Goal: Task Accomplishment & Management: Use online tool/utility

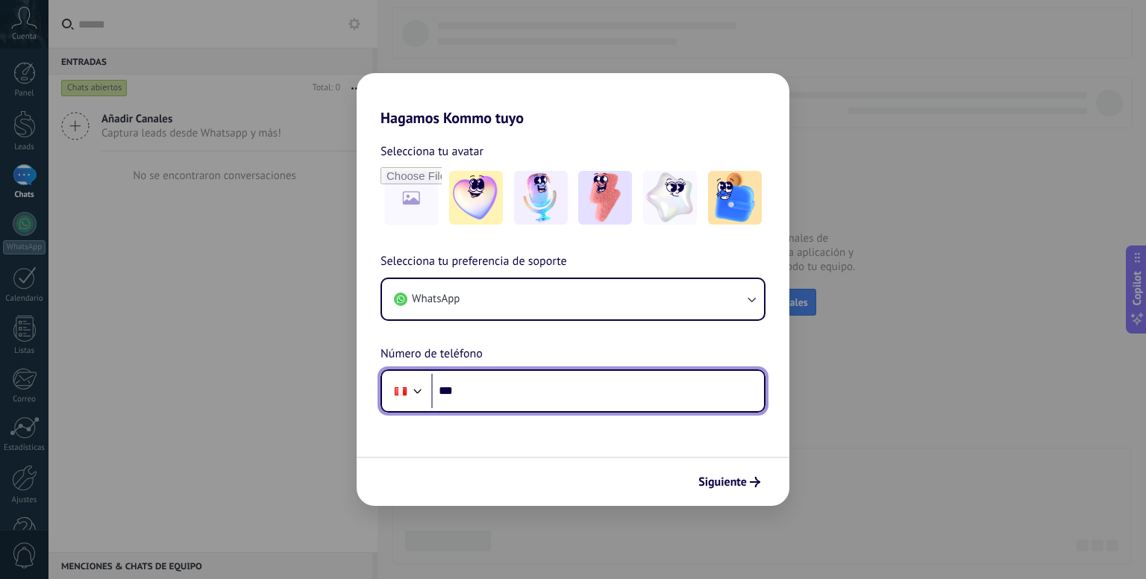
click at [517, 401] on input "***" at bounding box center [597, 391] width 333 height 34
paste input "**********"
type input "**********"
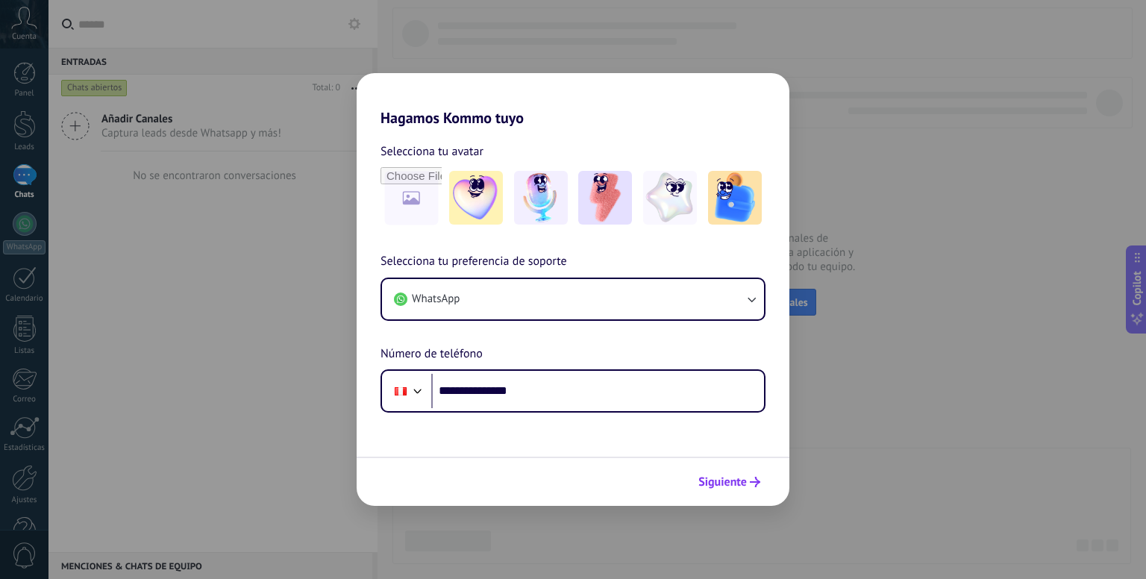
drag, startPoint x: 711, startPoint y: 455, endPoint x: 734, endPoint y: 476, distance: 31.2
click at [734, 476] on form "**********" at bounding box center [573, 316] width 433 height 379
click at [734, 477] on span "Siguiente" at bounding box center [723, 482] width 49 height 10
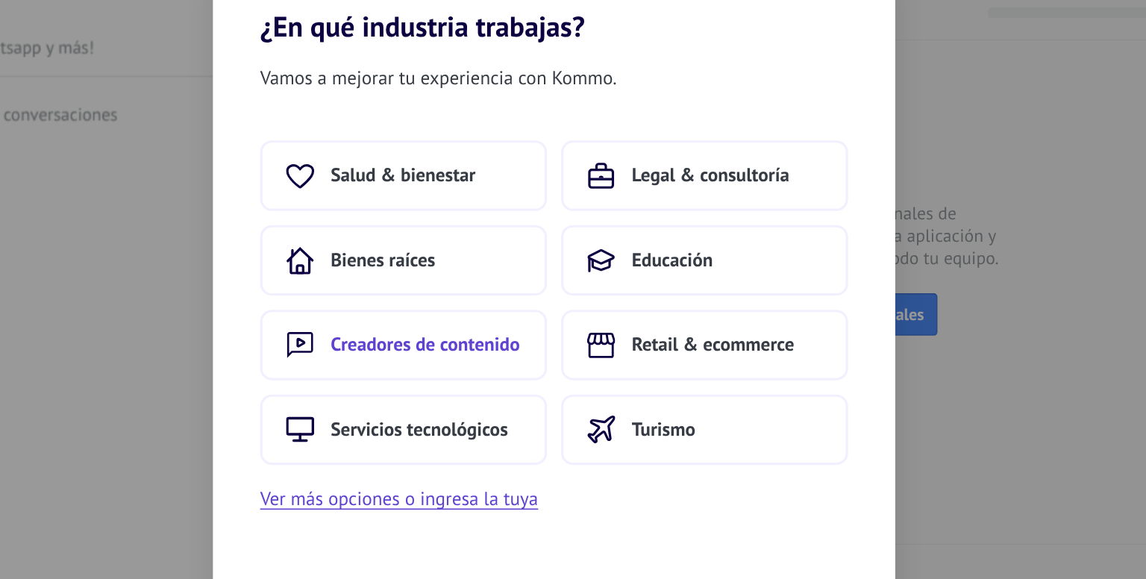
click at [519, 317] on span "Creadores de contenido" at bounding box center [491, 321] width 120 height 15
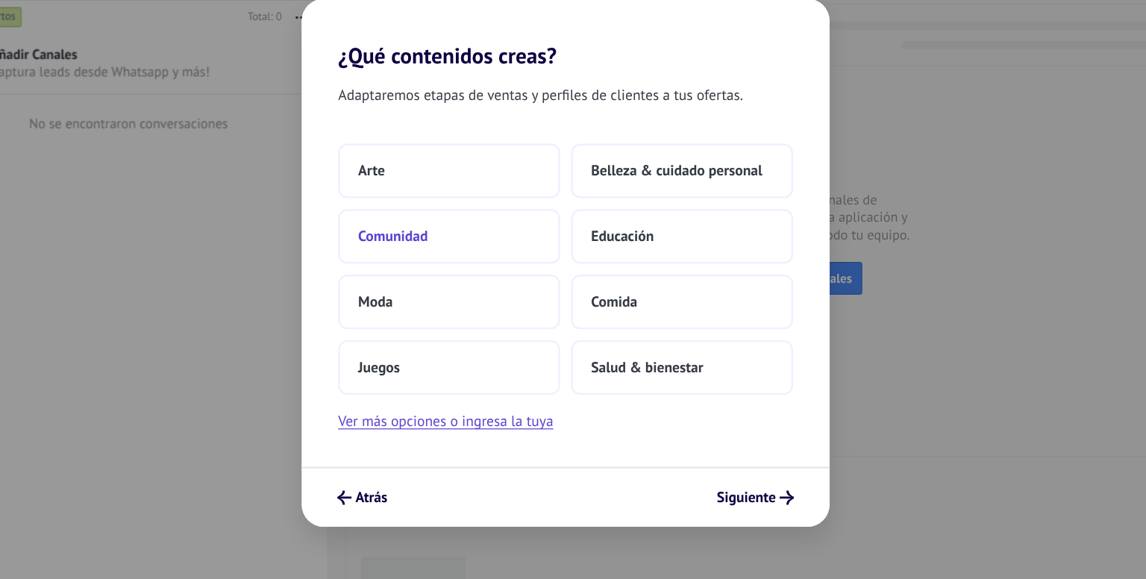
click at [502, 269] on button "Comunidad" at bounding box center [478, 268] width 182 height 45
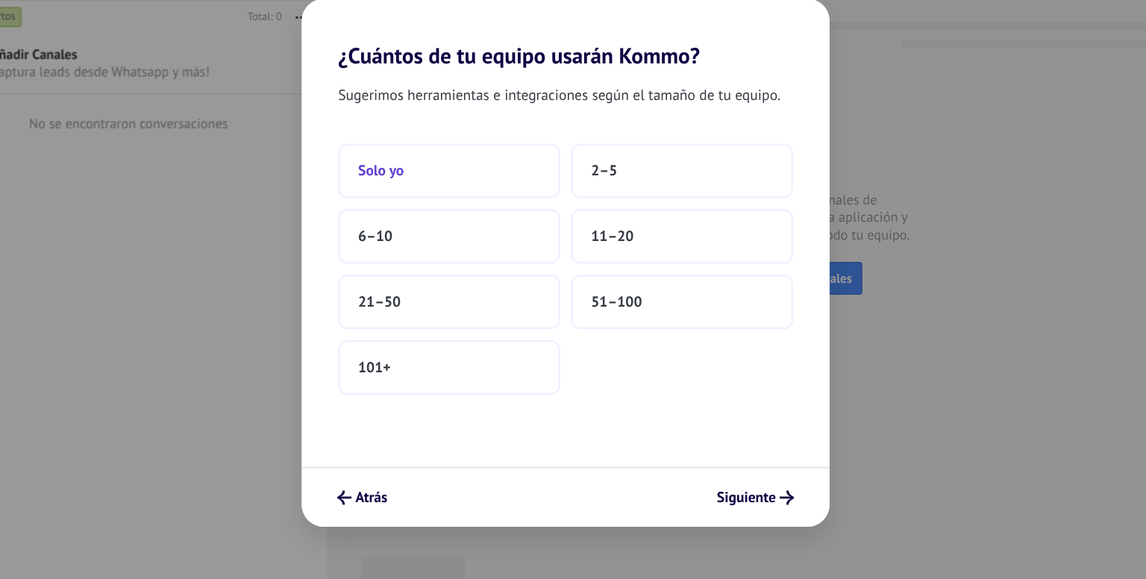
click at [494, 218] on button "Solo yo" at bounding box center [478, 214] width 182 height 45
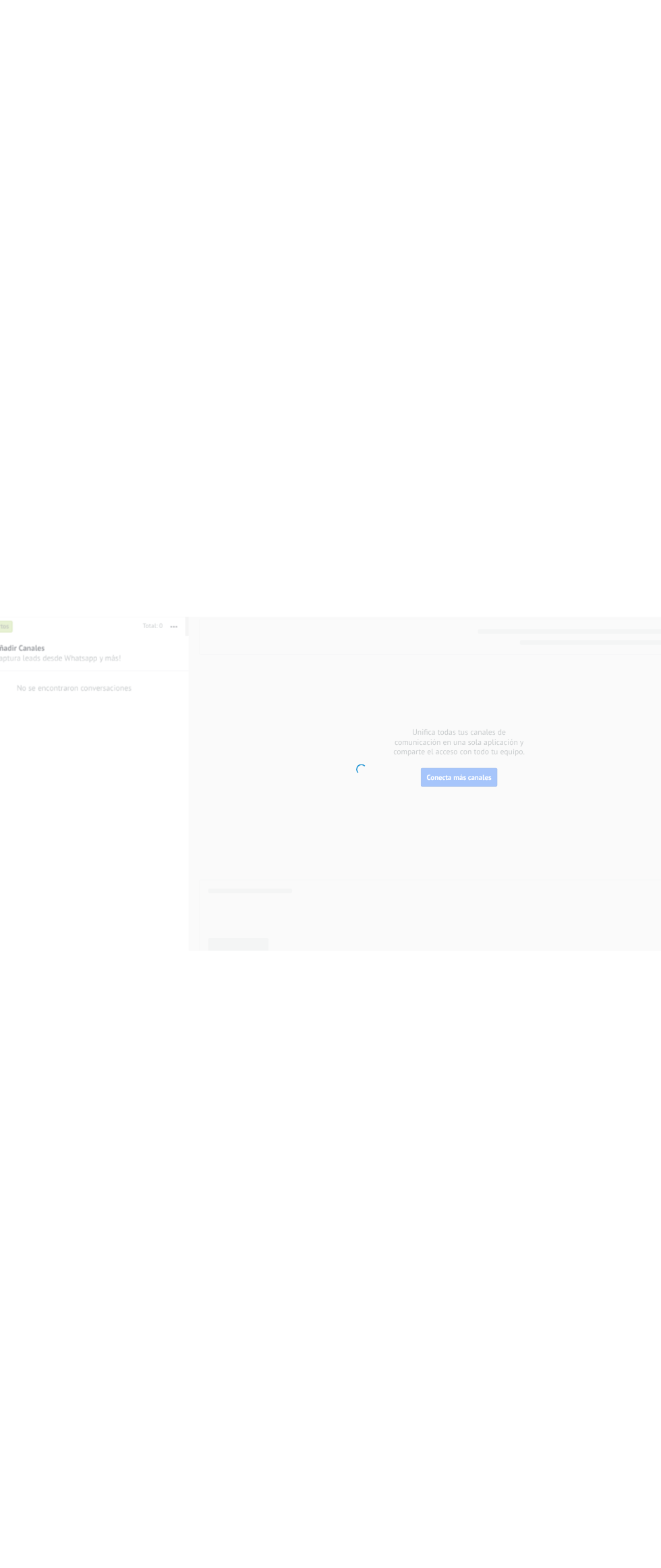
scroll to position [37, 0]
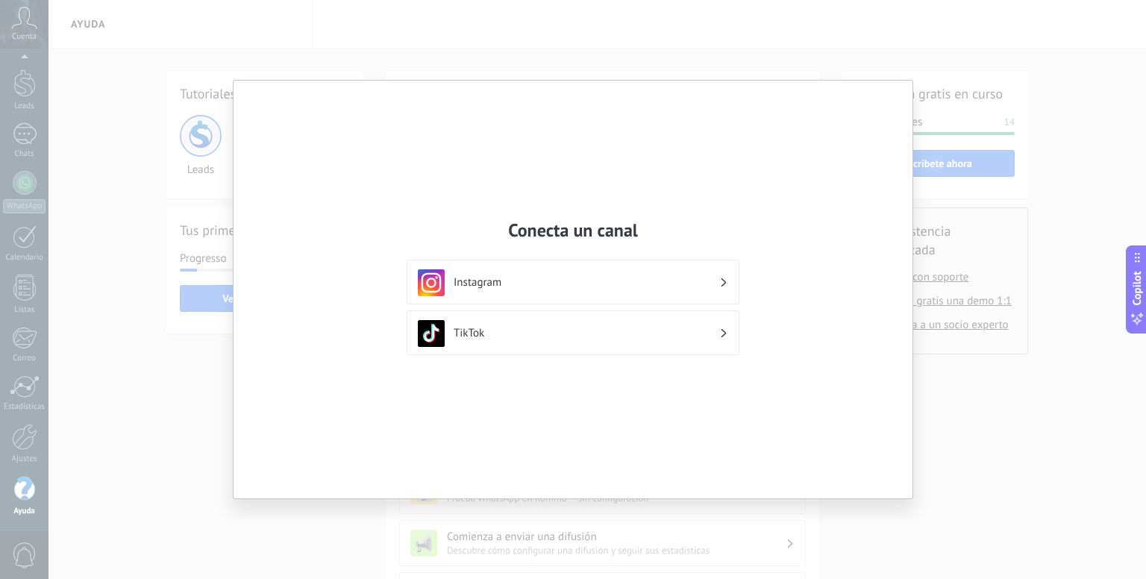
click at [1009, 177] on div "Conecta un canal Instagram TikTok" at bounding box center [573, 289] width 1146 height 579
click at [484, 138] on div "Conecta un canal Instagram TikTok" at bounding box center [573, 290] width 679 height 418
drag, startPoint x: 869, startPoint y: 170, endPoint x: 875, endPoint y: 81, distance: 89.0
click at [875, 81] on div "Conecta un canal Instagram TikTok" at bounding box center [573, 290] width 679 height 418
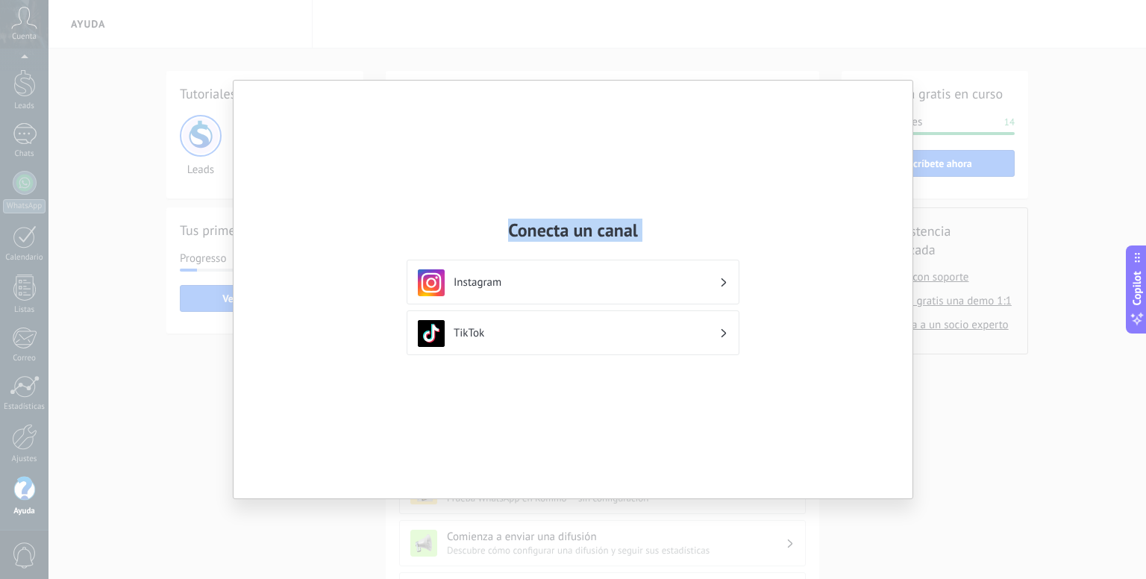
drag, startPoint x: 875, startPoint y: 81, endPoint x: 1001, endPoint y: 147, distance: 141.5
click at [1001, 147] on div "Conecta un canal Instagram TikTok" at bounding box center [573, 289] width 1146 height 579
click at [907, 140] on div "Conecta un canal Instagram TikTok" at bounding box center [573, 290] width 679 height 418
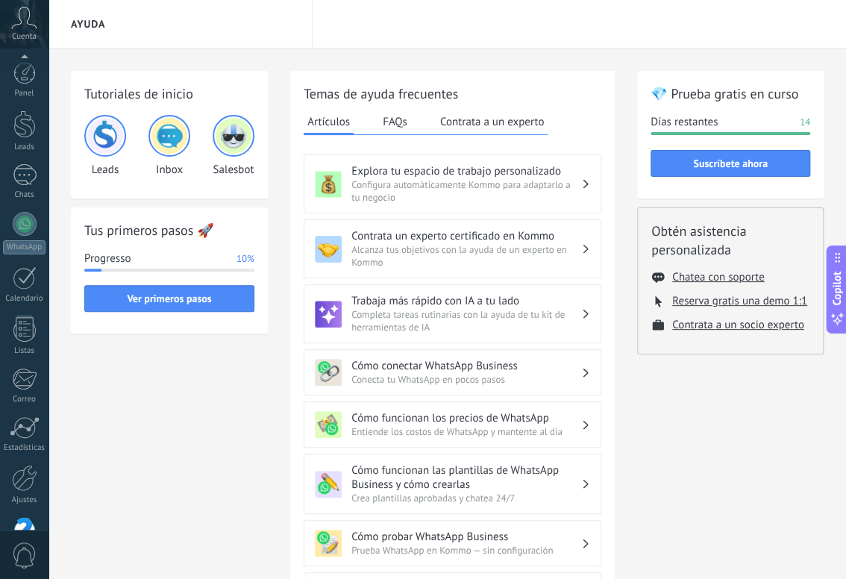
click at [28, 184] on div at bounding box center [423, 289] width 846 height 579
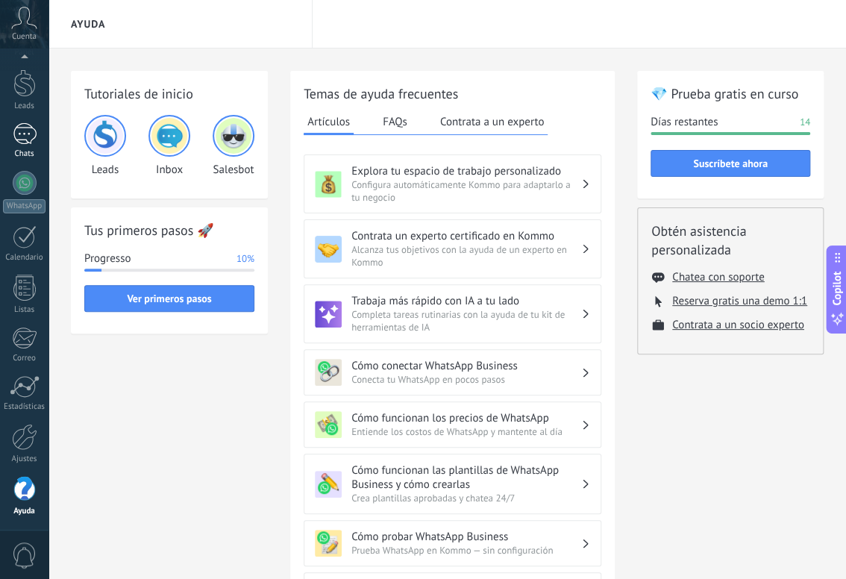
click at [19, 129] on div at bounding box center [25, 134] width 24 height 22
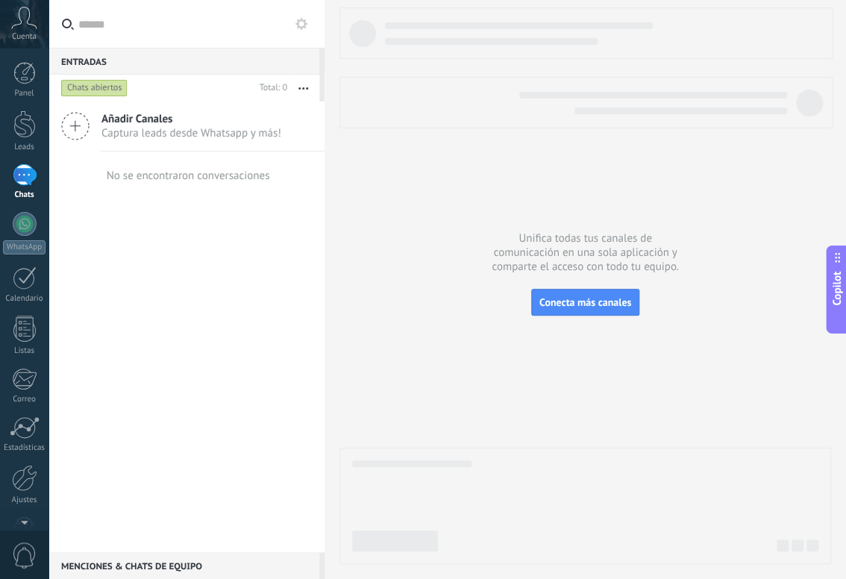
click at [84, 119] on icon at bounding box center [75, 126] width 28 height 28
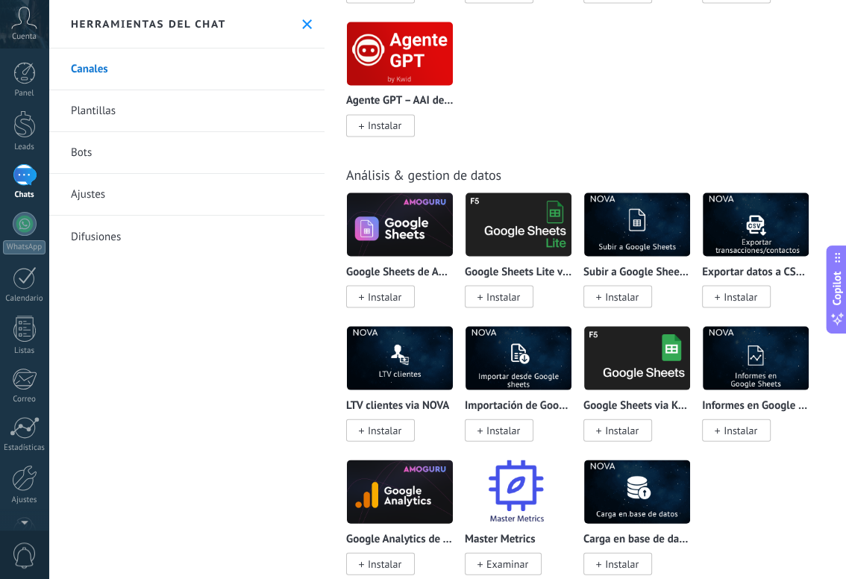
scroll to position [4123, 0]
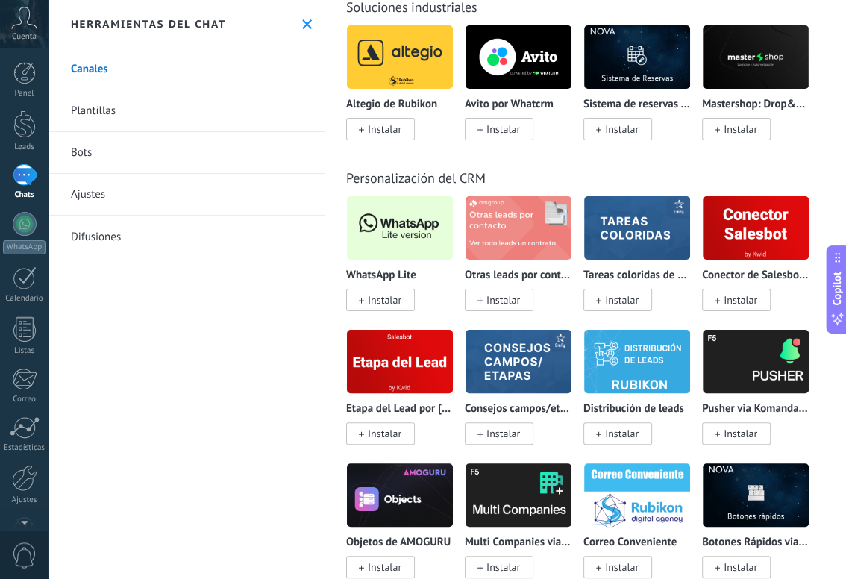
click at [385, 307] on span "Instalar" at bounding box center [385, 299] width 34 height 13
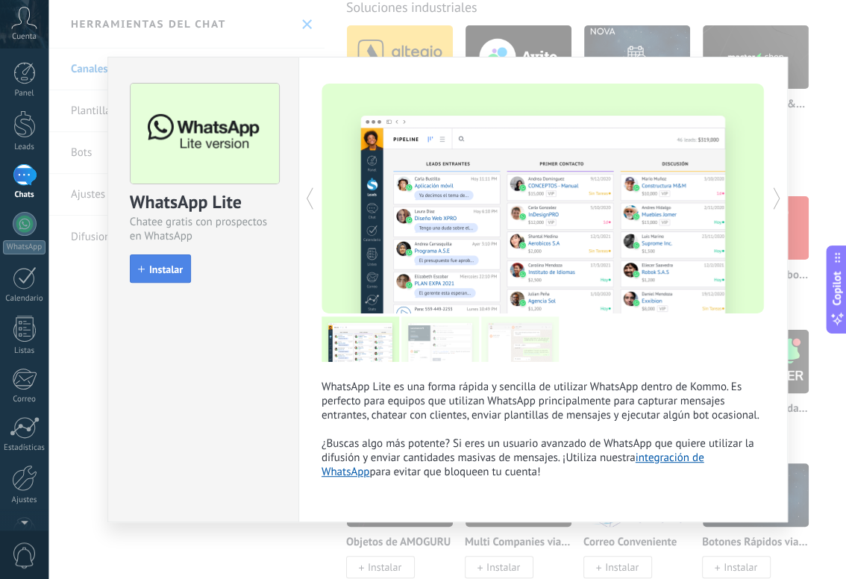
click at [158, 264] on span "Instalar" at bounding box center [166, 269] width 34 height 10
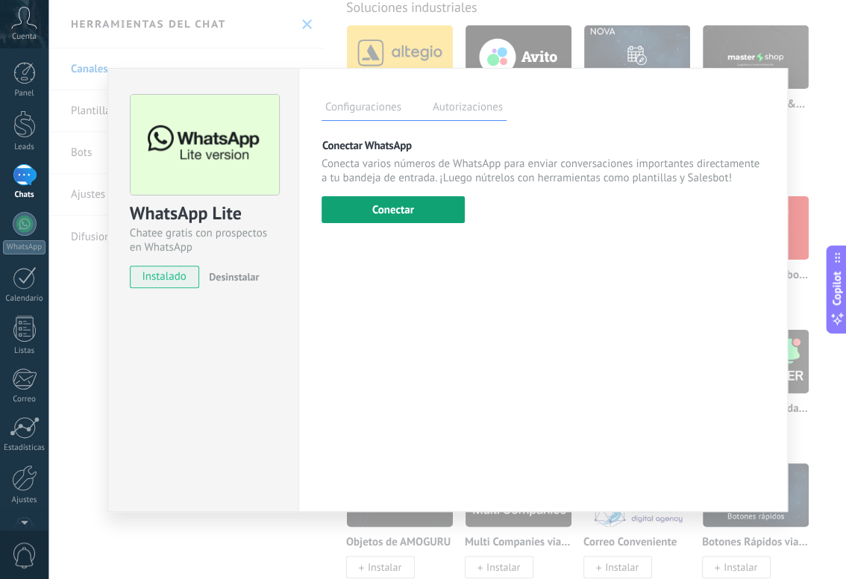
click at [385, 204] on button "Conectar" at bounding box center [393, 209] width 143 height 27
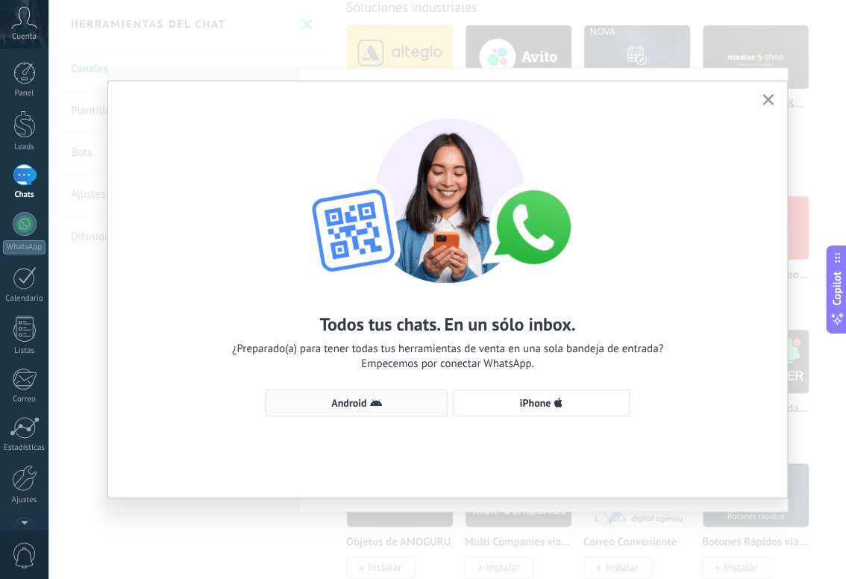
click at [399, 395] on button "Android" at bounding box center [357, 403] width 182 height 27
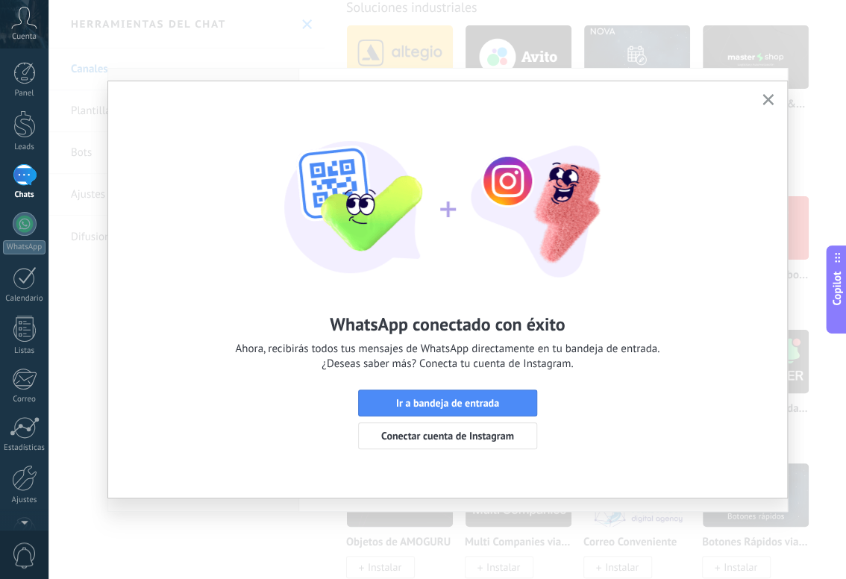
click at [493, 340] on div "WhatsApp conectado con éxito Ahora, recibirás todos tus mensajes de WhatsApp di…" at bounding box center [447, 342] width 425 height 59
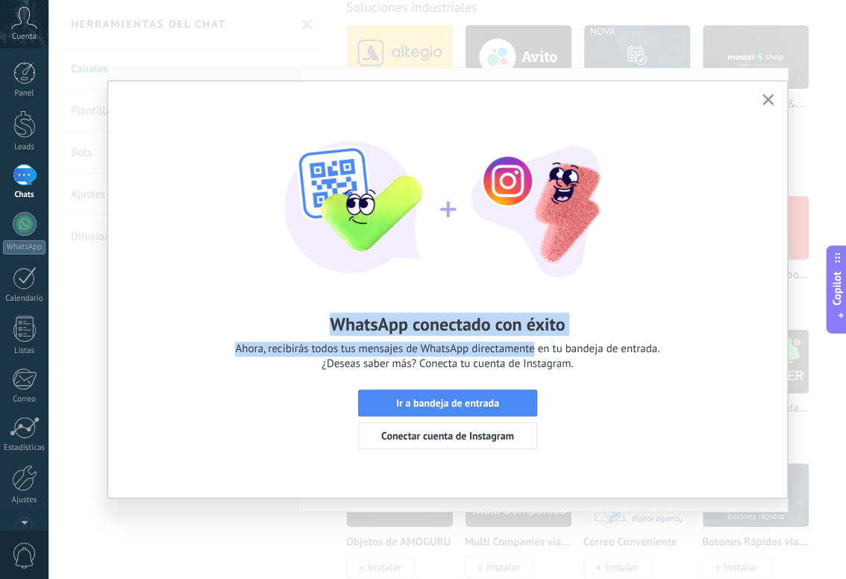
drag, startPoint x: 493, startPoint y: 340, endPoint x: 346, endPoint y: 317, distance: 148.1
click at [346, 317] on div "WhatsApp conectado con éxito Ahora, recibirás todos tus mensajes de WhatsApp di…" at bounding box center [447, 342] width 425 height 59
click at [346, 317] on h2 "WhatsApp conectado con éxito" at bounding box center [447, 324] width 235 height 23
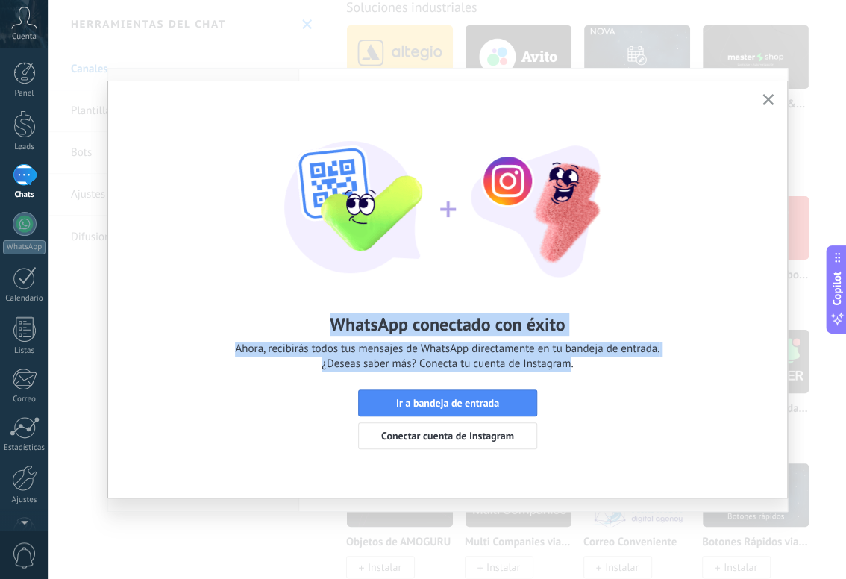
drag, startPoint x: 346, startPoint y: 317, endPoint x: 567, endPoint y: 358, distance: 224.7
click at [567, 358] on div "WhatsApp conectado con éxito Ahora, recibirás todos tus mensajes de WhatsApp di…" at bounding box center [447, 342] width 425 height 59
click at [567, 358] on span "Ahora, recibirás todos tus mensajes de WhatsApp directamente en tu bandeja de e…" at bounding box center [447, 357] width 425 height 30
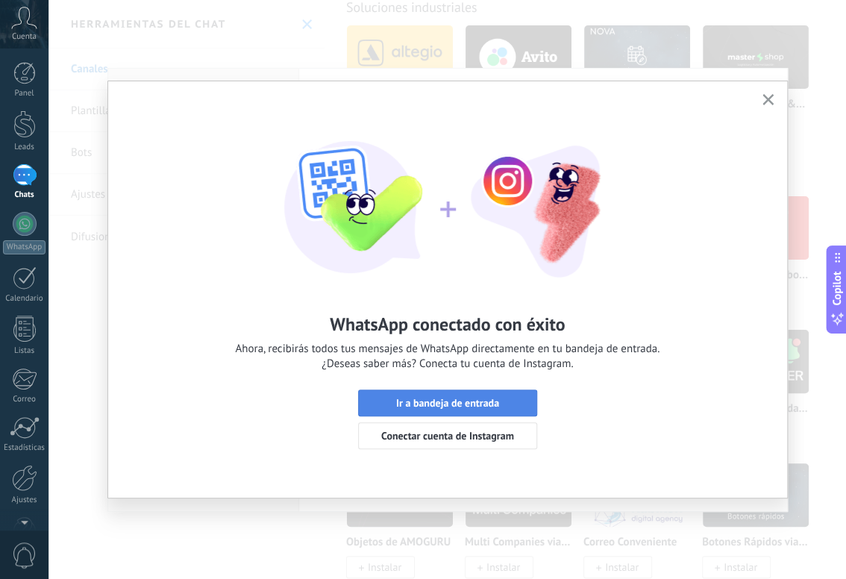
click at [455, 398] on span "Ir a bandeja de entrada" at bounding box center [447, 403] width 103 height 10
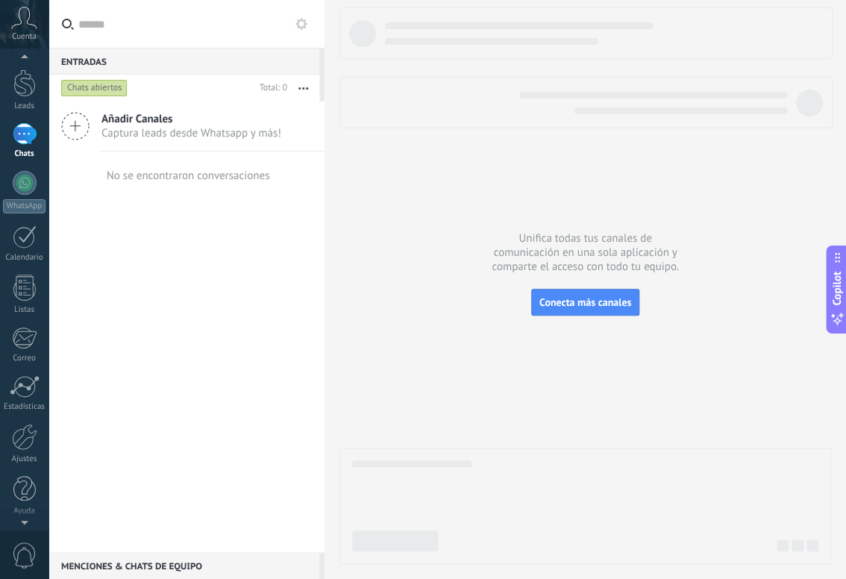
scroll to position [22, 0]
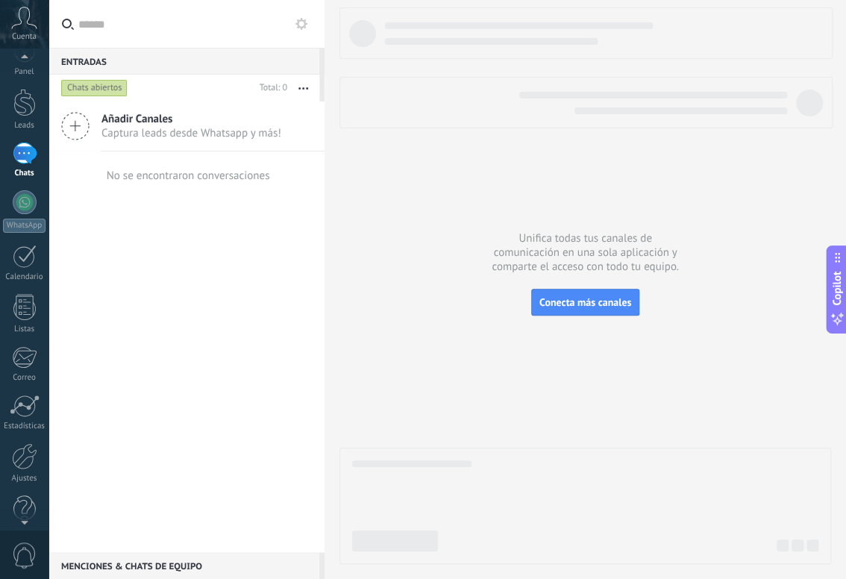
click at [28, 28] on icon at bounding box center [24, 18] width 26 height 22
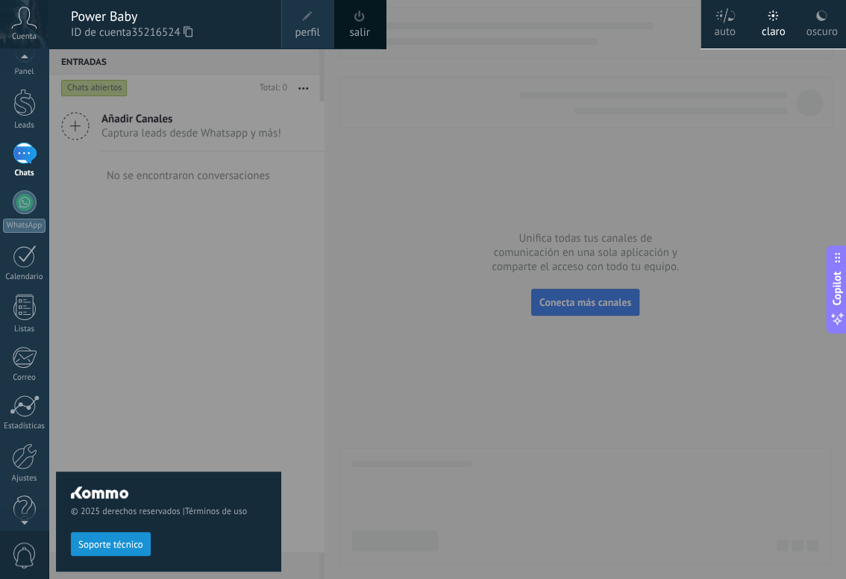
click at [89, 27] on span "ID de cuenta 35216524" at bounding box center [169, 33] width 196 height 16
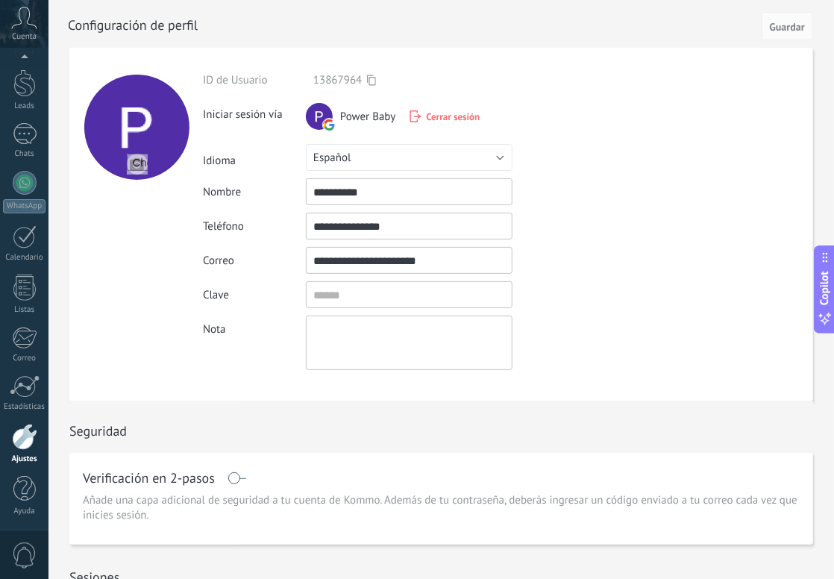
click at [30, 37] on span "Cuenta" at bounding box center [24, 37] width 25 height 10
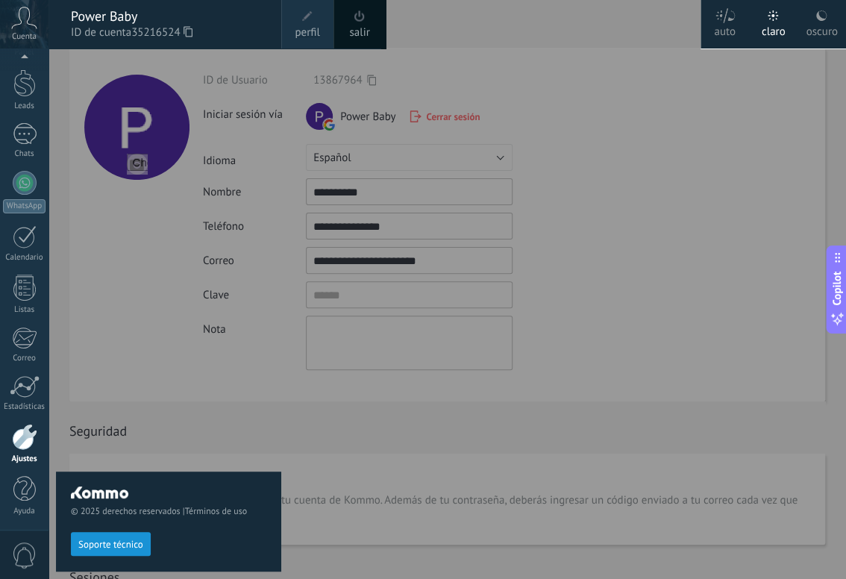
click at [40, 111] on div "Panel Leads Chats WhatsApp Clientes" at bounding box center [24, 276] width 49 height 510
drag, startPoint x: 40, startPoint y: 111, endPoint x: 20, endPoint y: 117, distance: 20.3
click at [20, 117] on div "Panel Leads Chats WhatsApp Clientes" at bounding box center [24, 276] width 49 height 510
click at [20, 132] on div at bounding box center [25, 134] width 24 height 22
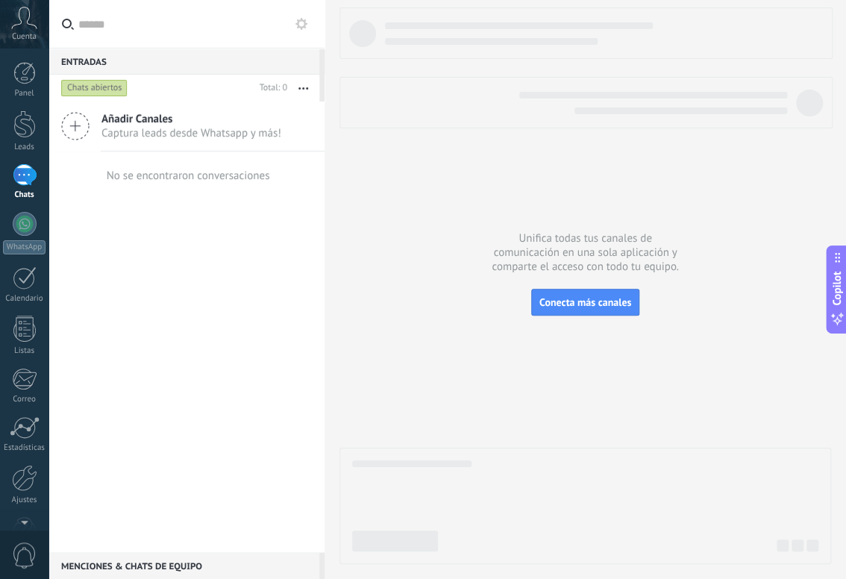
click at [194, 126] on span "Captura leads desde Whatsapp y más!" at bounding box center [191, 133] width 180 height 14
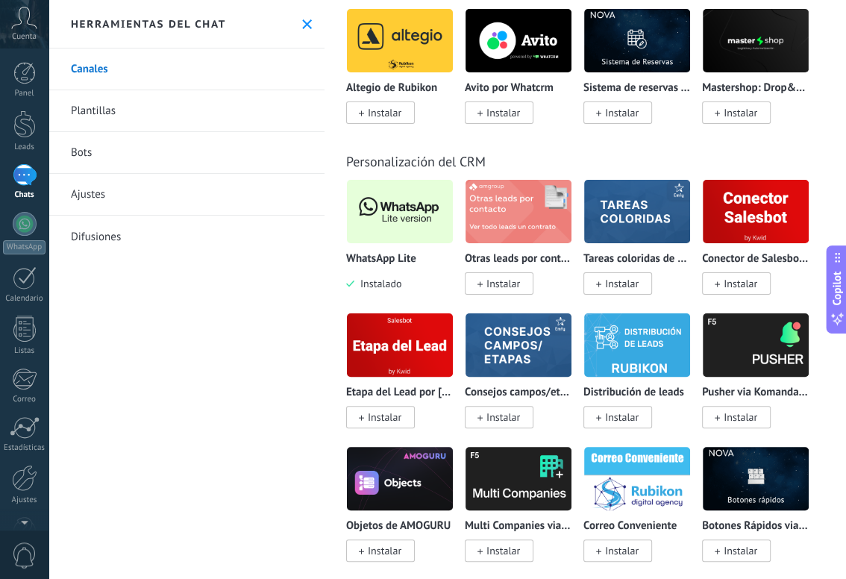
scroll to position [4132, 0]
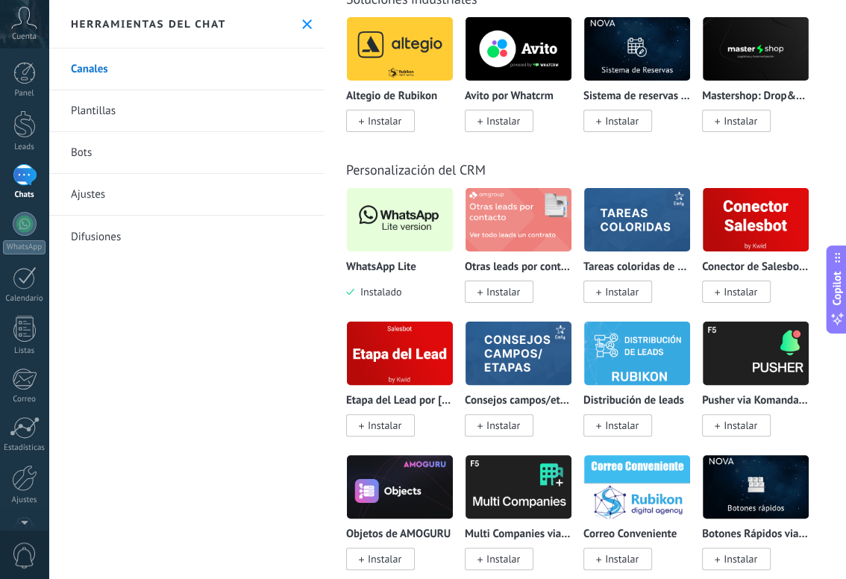
click at [381, 256] on img at bounding box center [400, 220] width 106 height 72
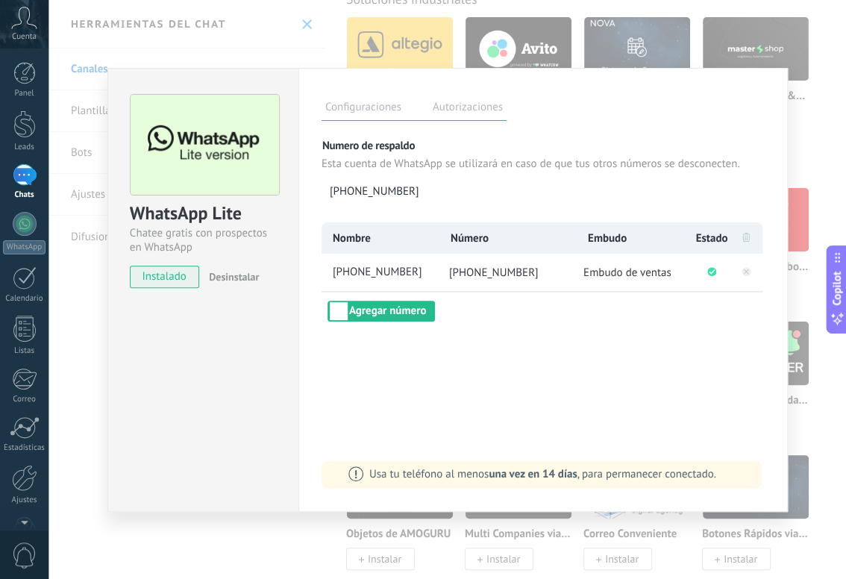
click at [71, 313] on div "WhatsApp Lite Chatee gratis con prospectos en WhatsApp instalado Desinstalar Co…" at bounding box center [448, 289] width 798 height 579
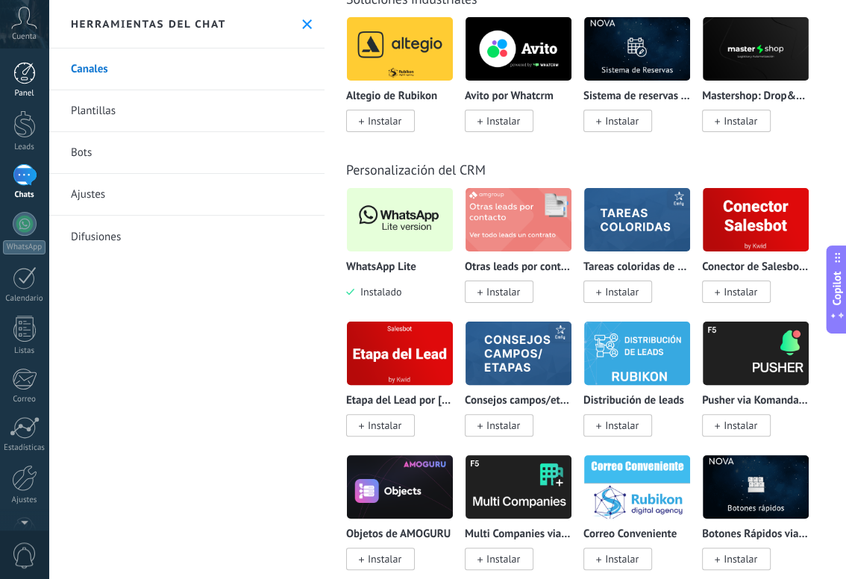
click at [15, 87] on link "Panel" at bounding box center [24, 80] width 49 height 37
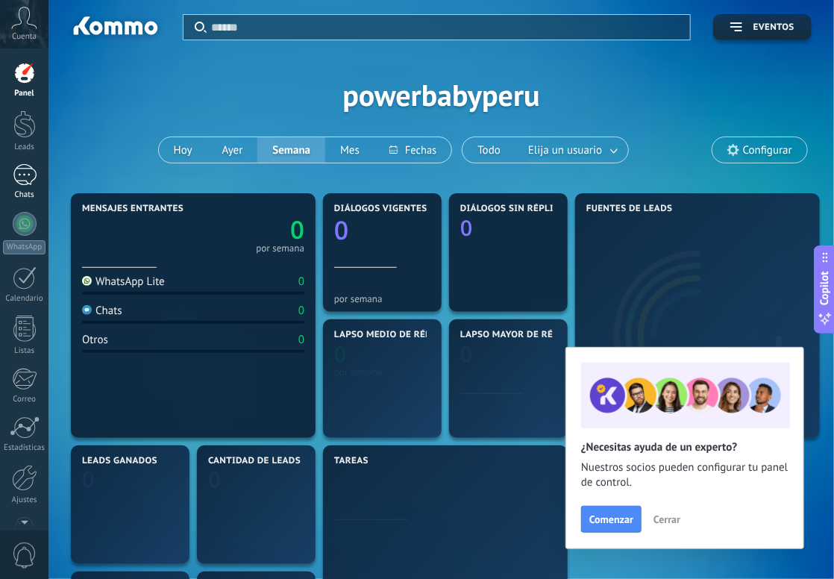
click at [18, 165] on div at bounding box center [25, 175] width 24 height 22
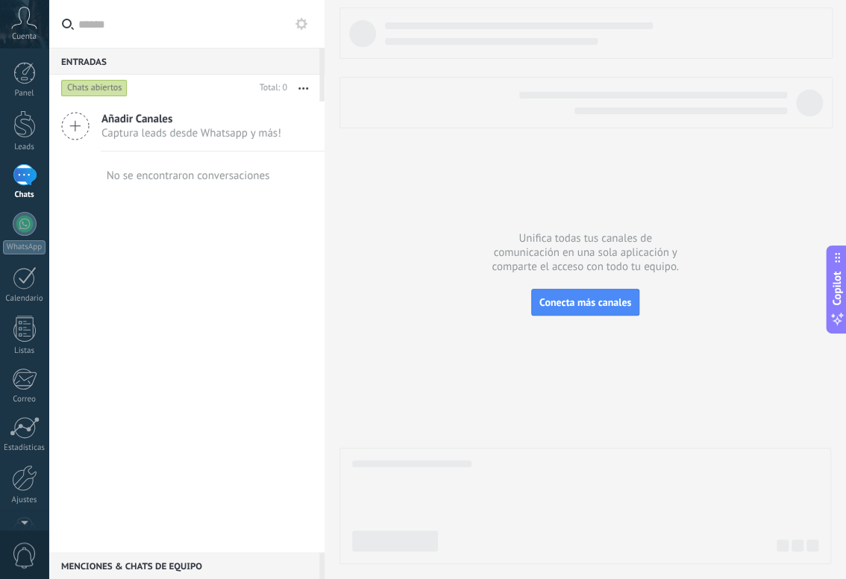
click at [337, 270] on div "Unifica todas tus canales de comunicación en una sola aplicación y comparte el …" at bounding box center [586, 289] width 522 height 579
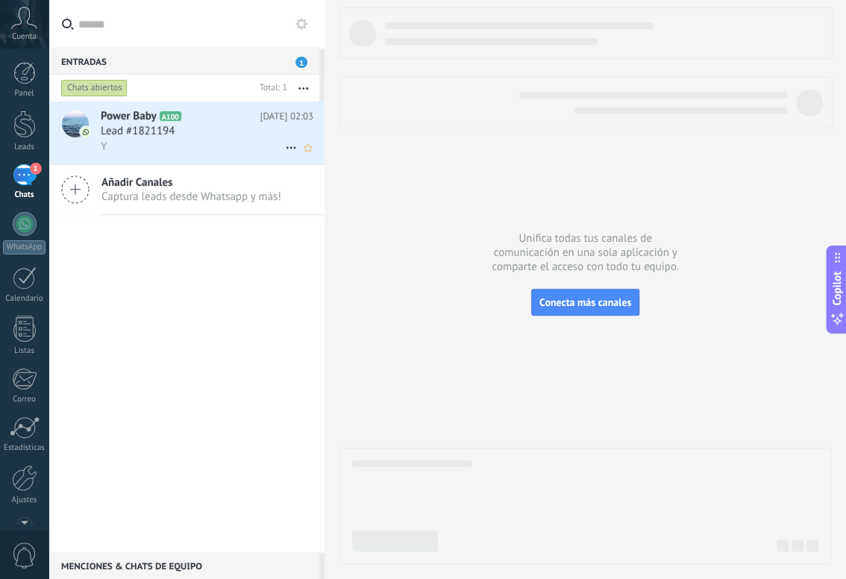
click at [162, 114] on span "A100" at bounding box center [171, 116] width 22 height 10
